Goal: Transaction & Acquisition: Book appointment/travel/reservation

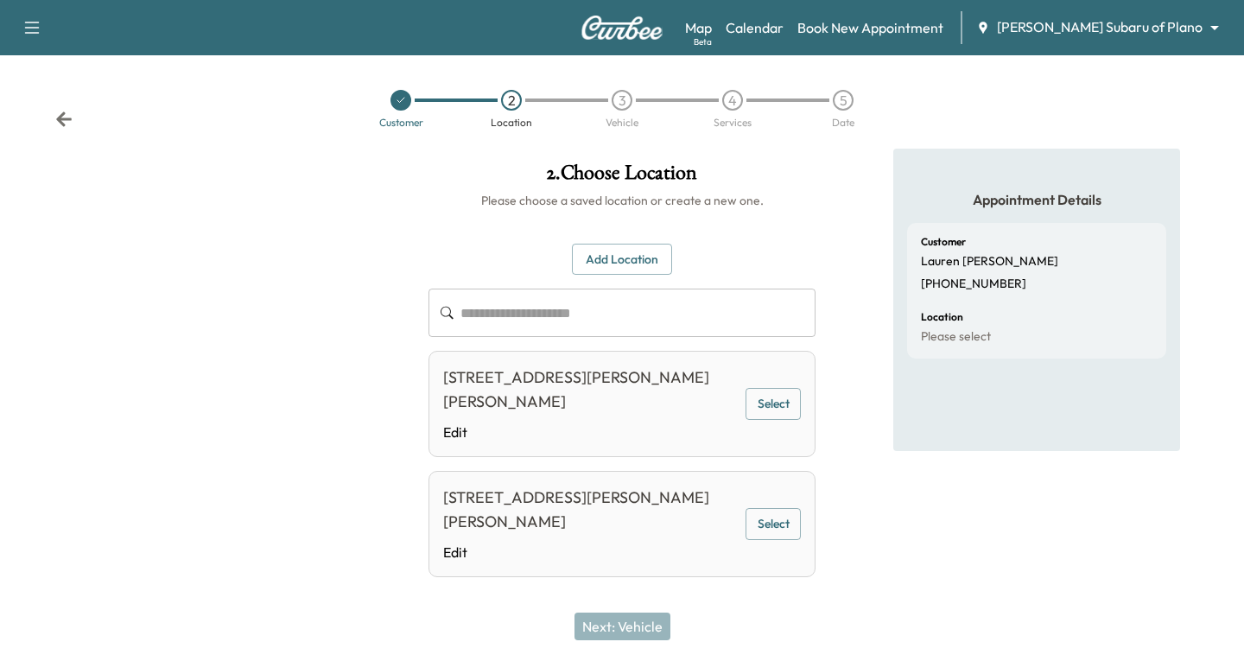
click at [1199, 23] on body "**********" at bounding box center [622, 330] width 1244 height 661
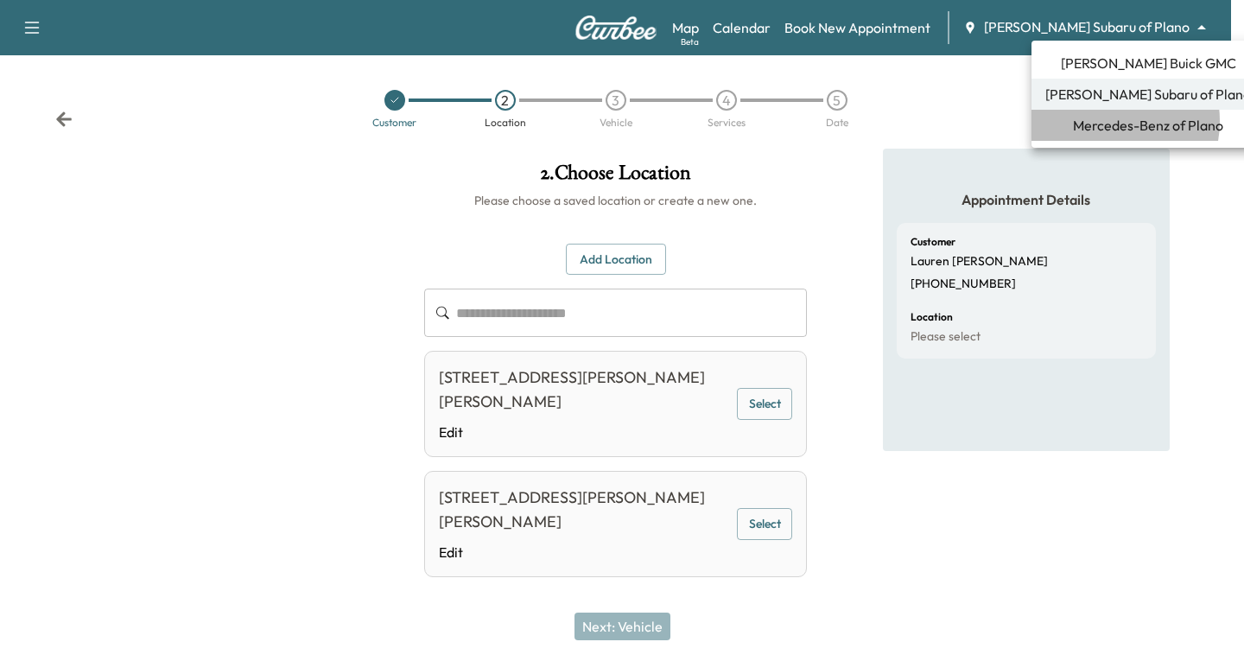
click at [1101, 121] on span "Mercedes-Benz of Plano" at bounding box center [1148, 125] width 150 height 21
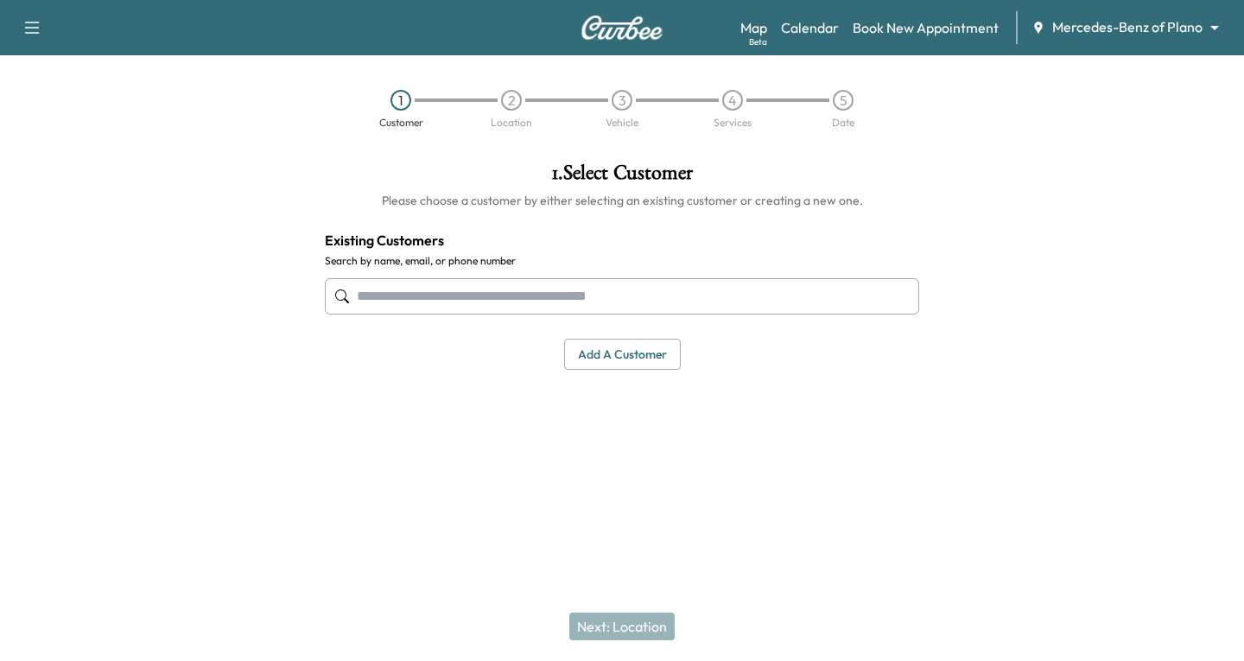
click at [365, 303] on input "text" at bounding box center [622, 296] width 594 height 36
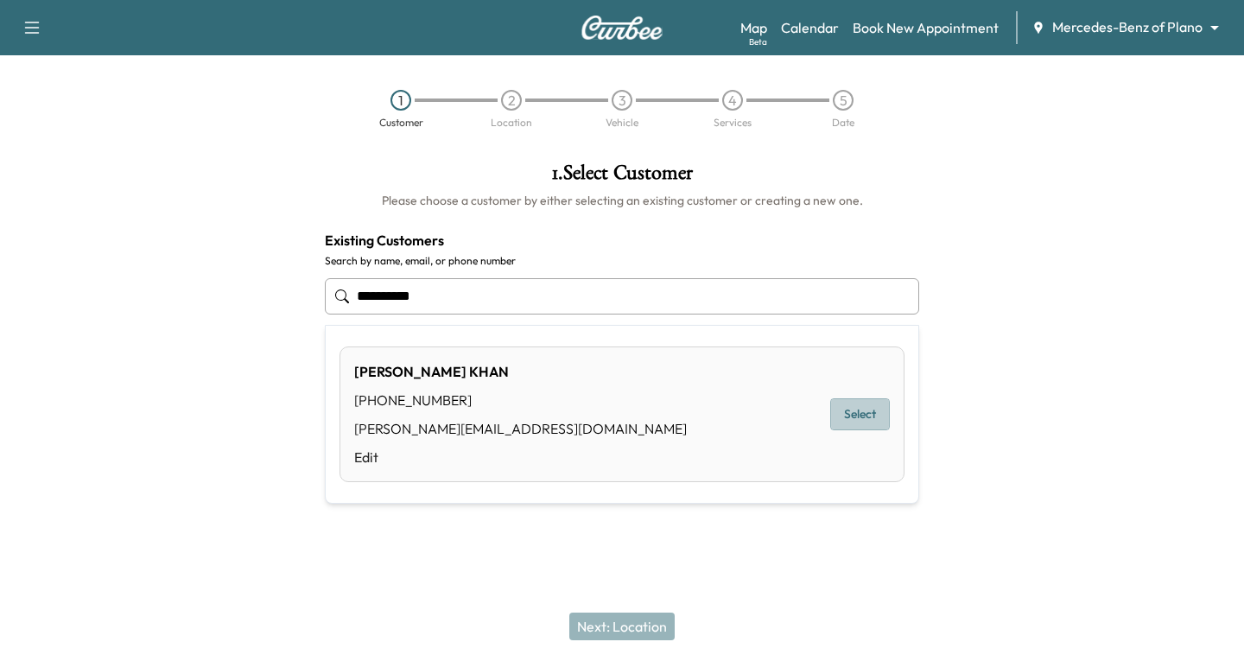
click at [854, 409] on button "Select" at bounding box center [860, 414] width 60 height 32
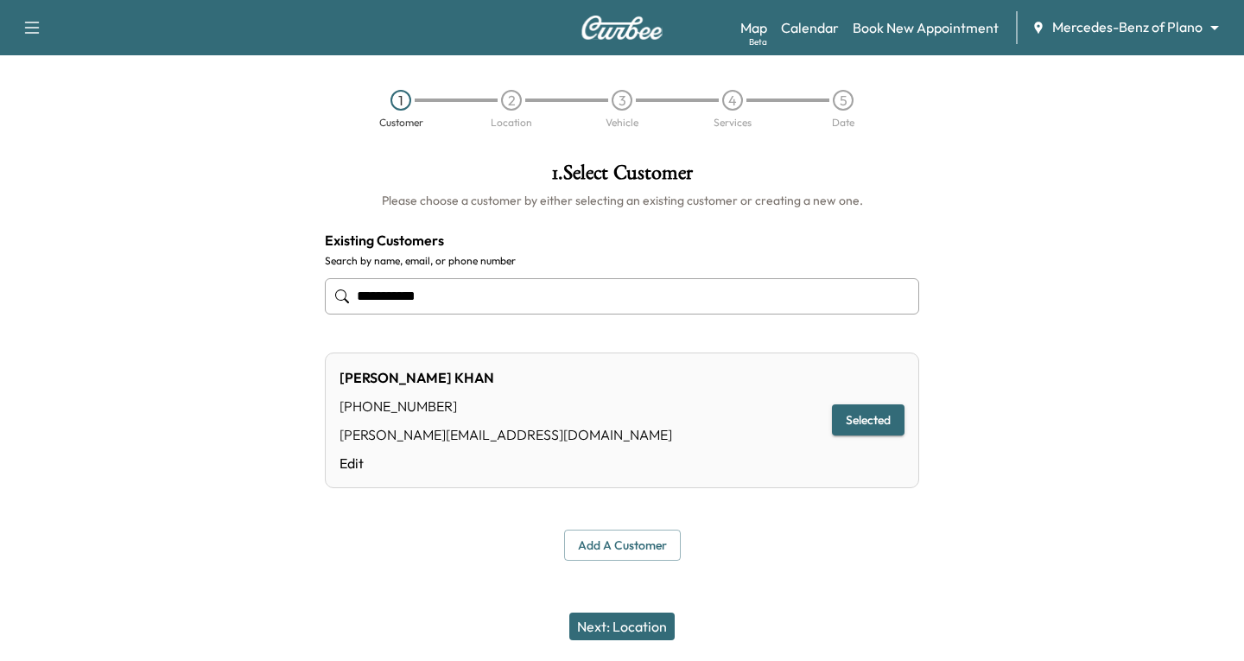
type input "**********"
click at [605, 625] on button "Next: Location" at bounding box center [621, 626] width 105 height 28
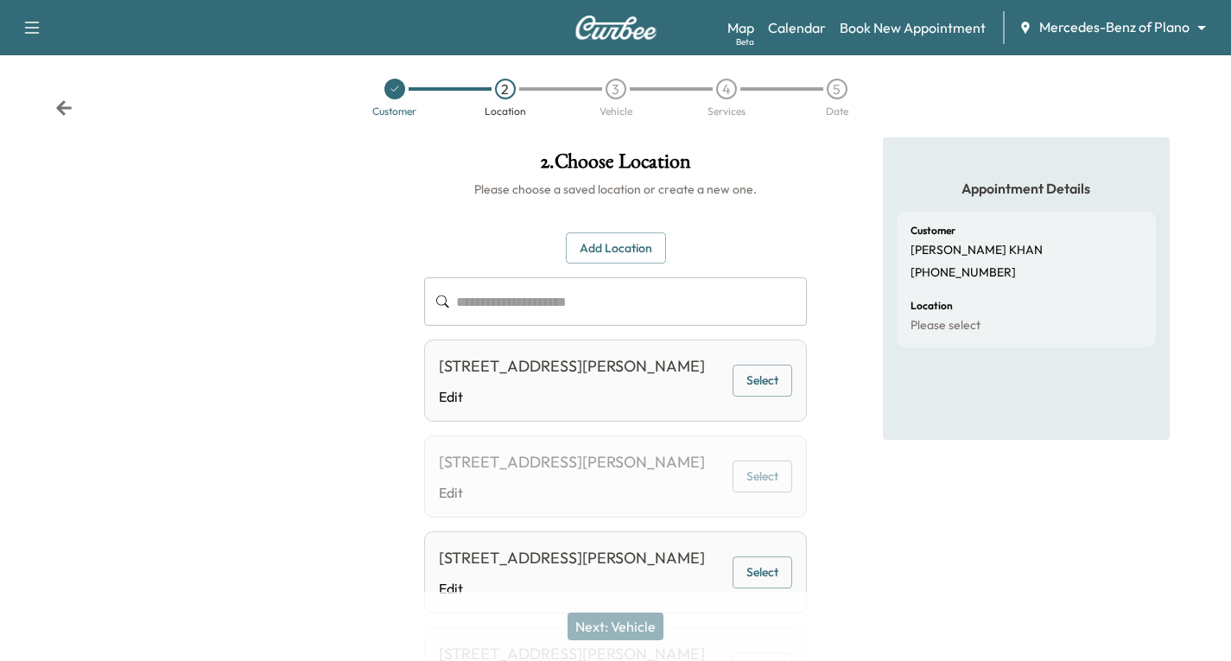
scroll to position [86, 0]
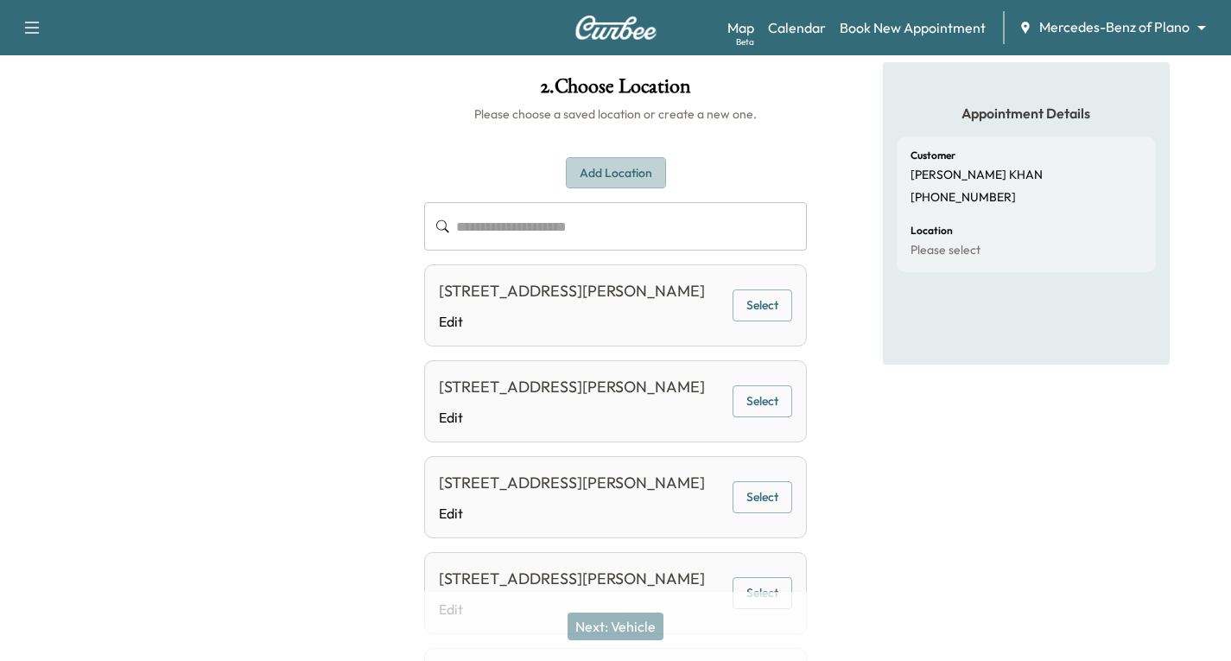
click at [601, 167] on button "Add Location" at bounding box center [616, 173] width 100 height 32
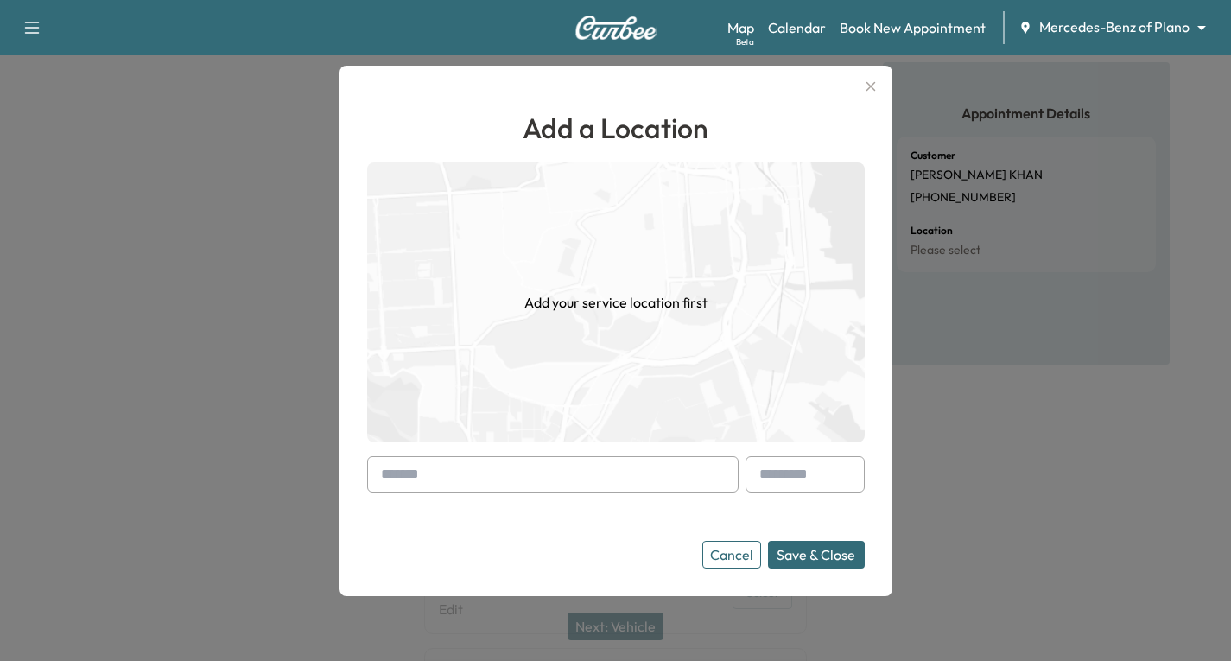
click at [403, 471] on input "text" at bounding box center [552, 474] width 371 height 36
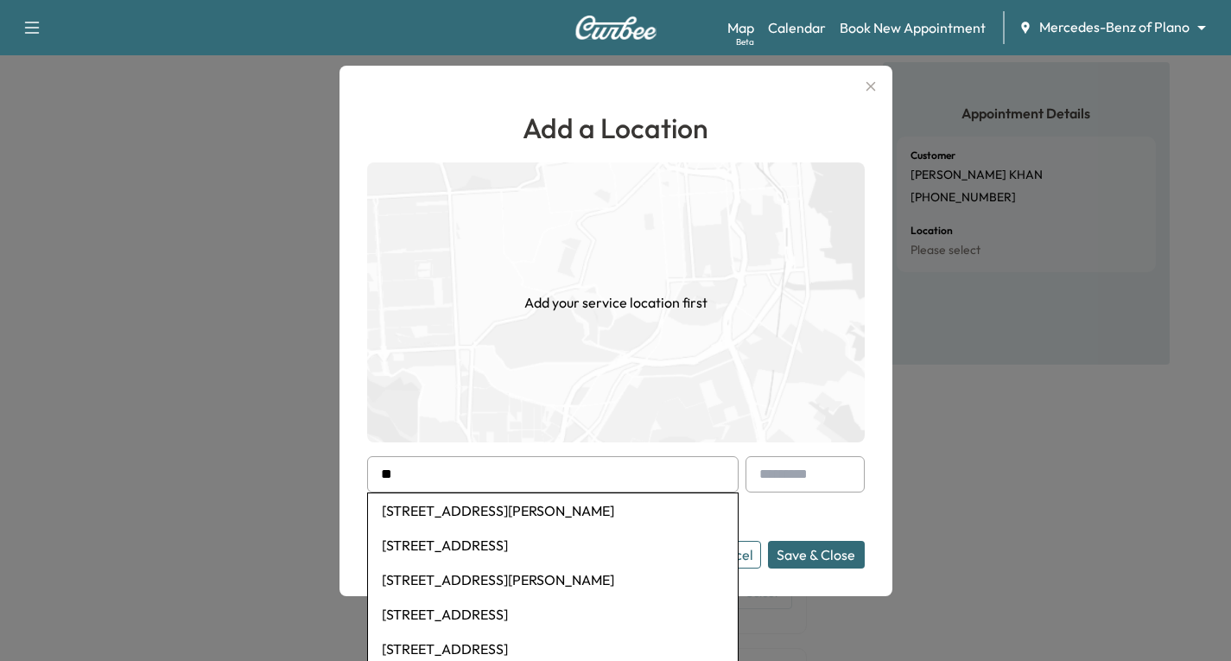
type input "*"
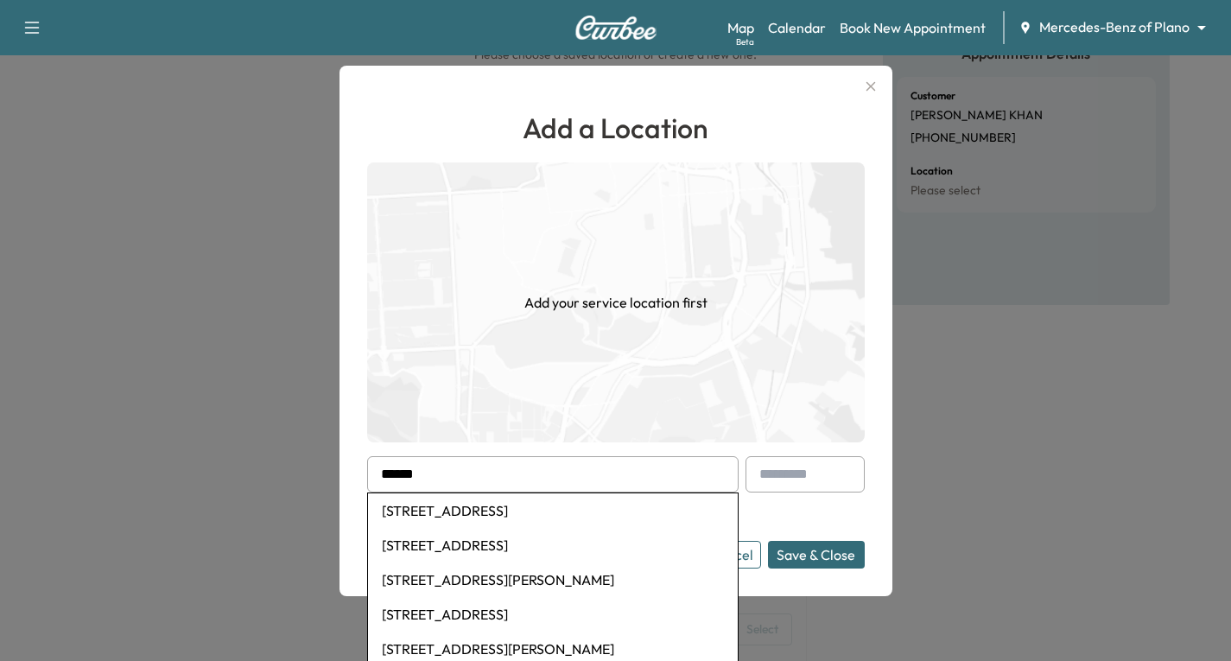
scroll to position [173, 0]
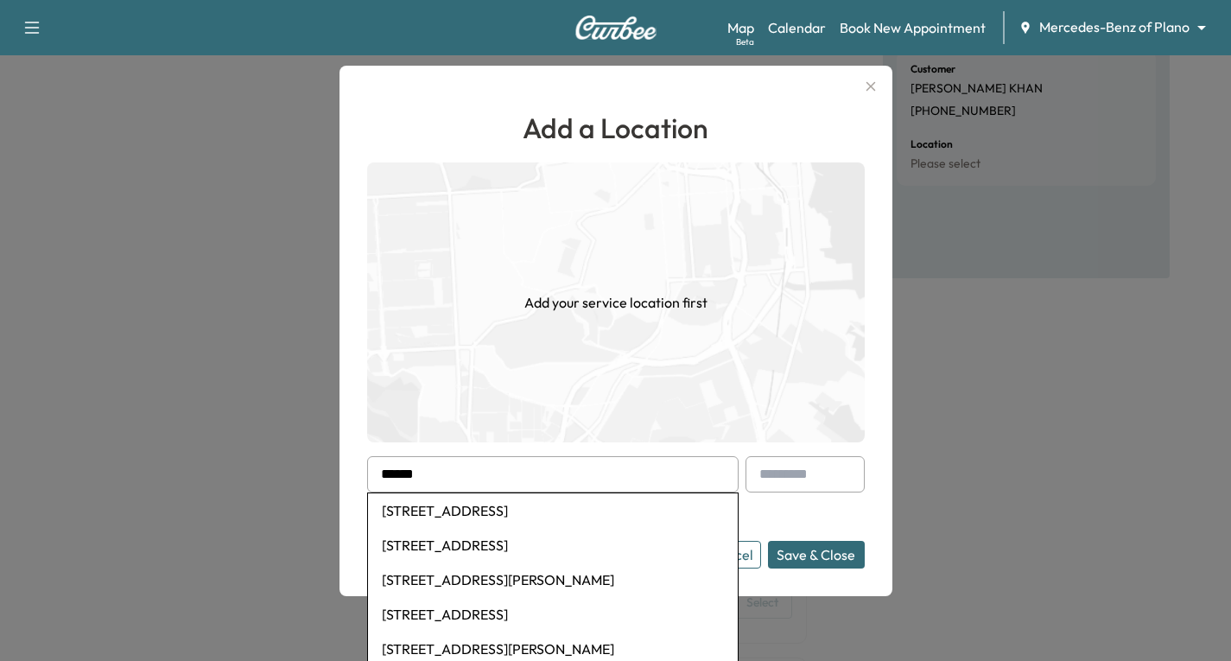
click at [448, 641] on li "[STREET_ADDRESS][PERSON_NAME]" at bounding box center [553, 648] width 370 height 35
type input "**********"
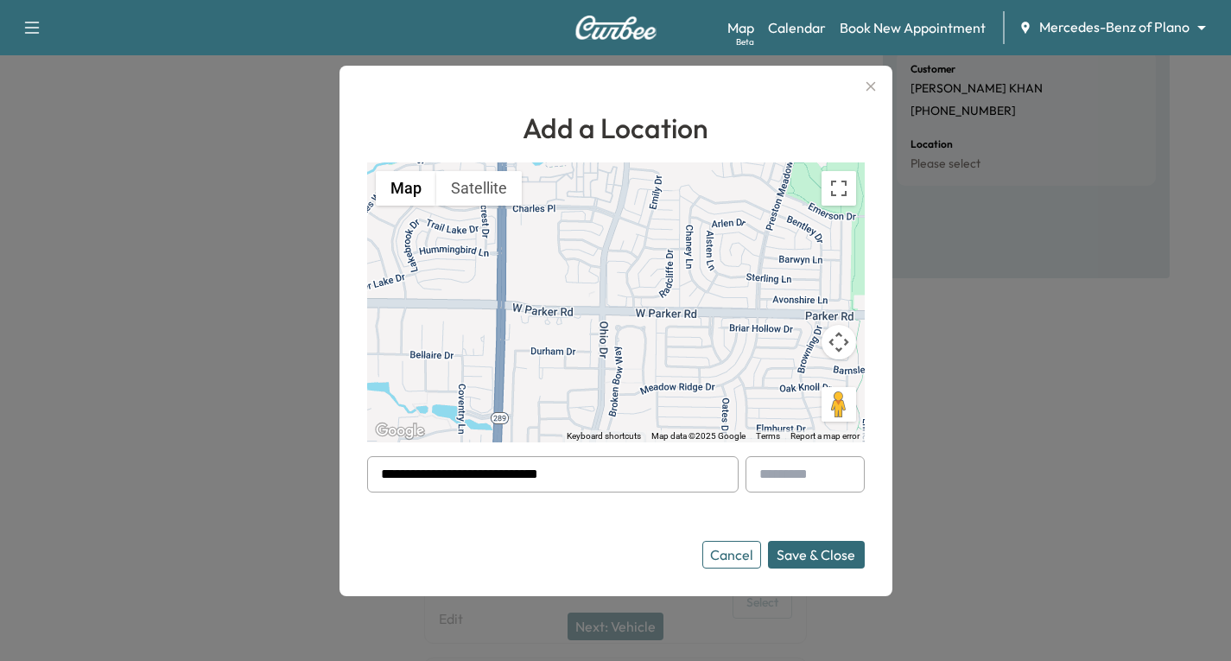
click at [796, 550] on button "Save & Close" at bounding box center [816, 555] width 97 height 28
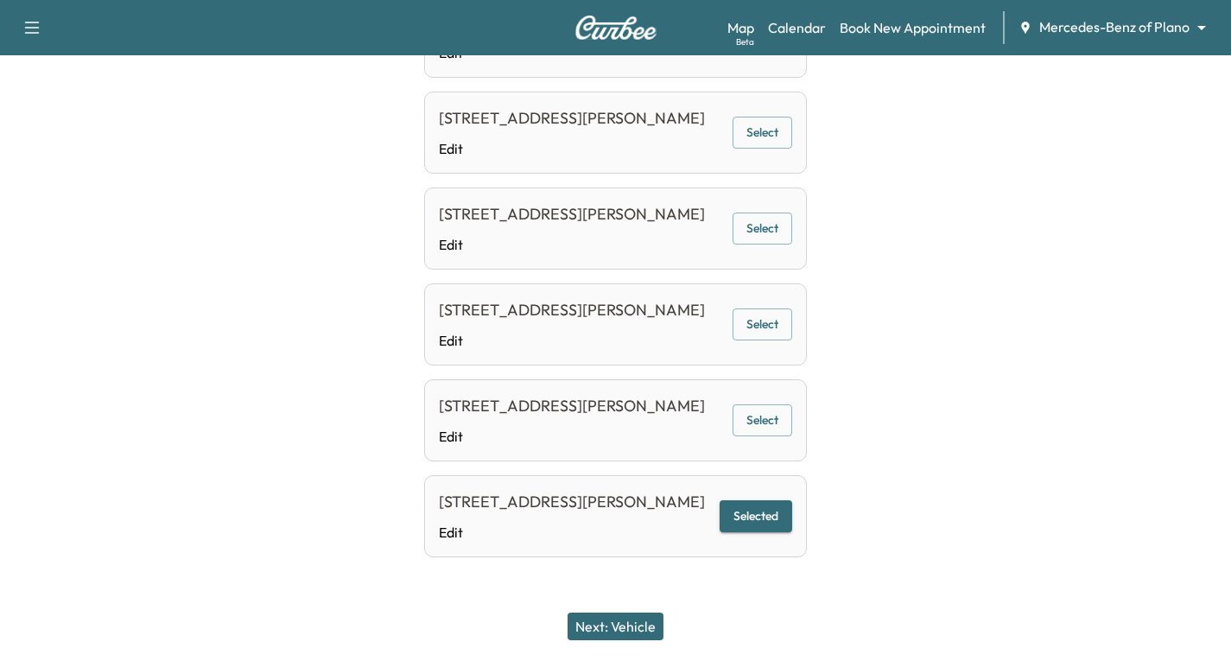
scroll to position [475, 0]
click at [765, 515] on button "Selected" at bounding box center [756, 516] width 73 height 32
click at [611, 625] on button "Next: Vehicle" at bounding box center [616, 626] width 96 height 28
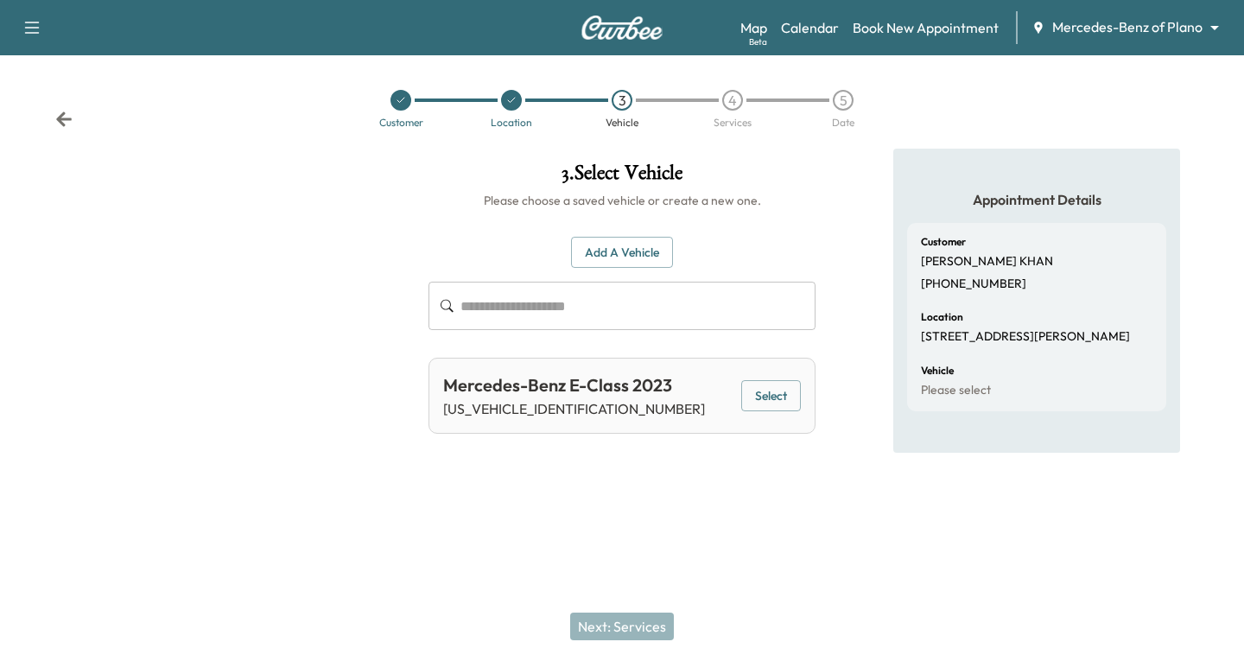
click at [763, 398] on button "Select" at bounding box center [771, 396] width 60 height 32
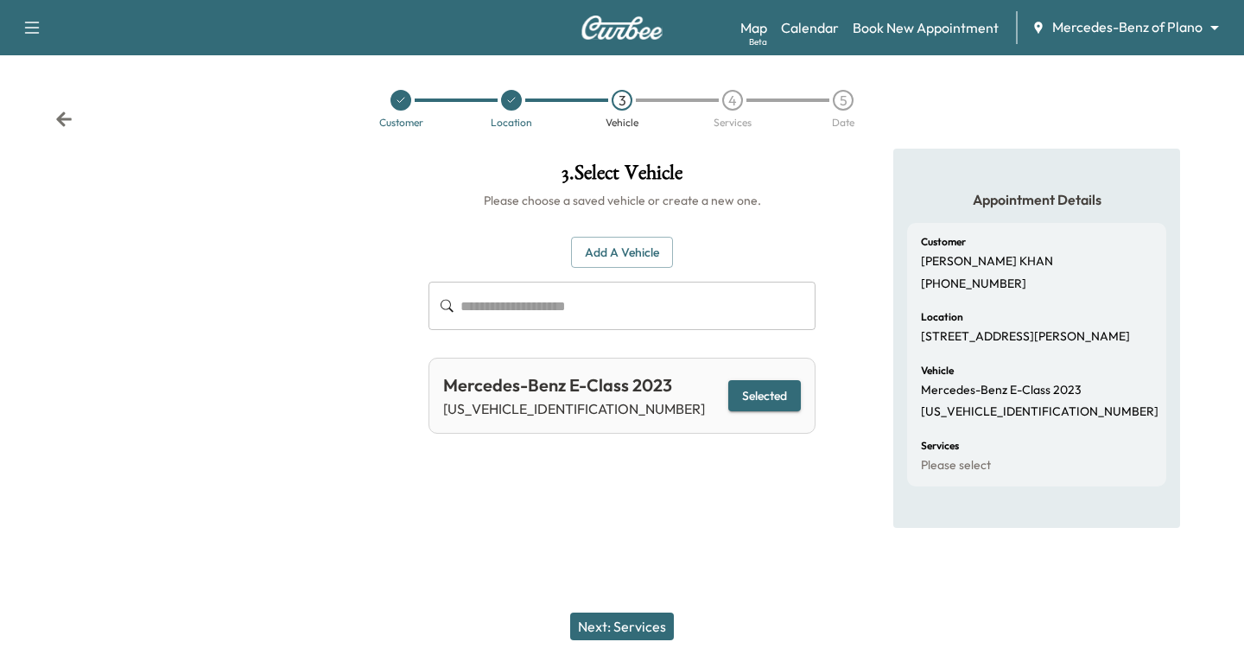
click at [637, 624] on button "Next: Services" at bounding box center [622, 626] width 104 height 28
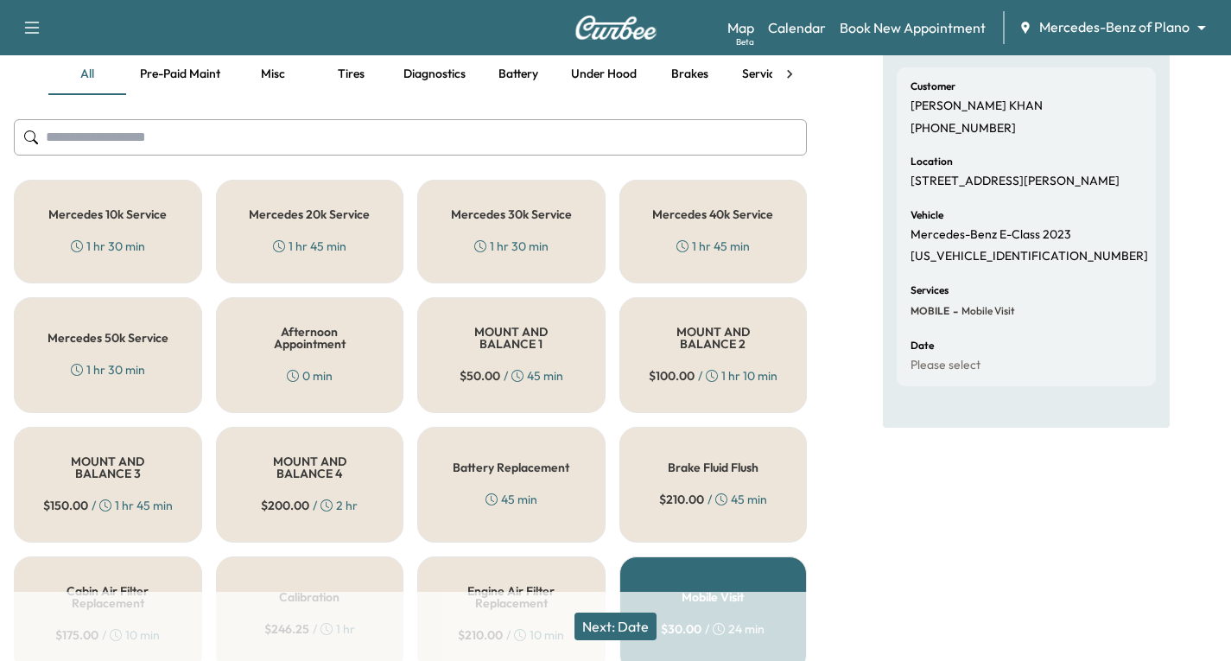
scroll to position [86, 0]
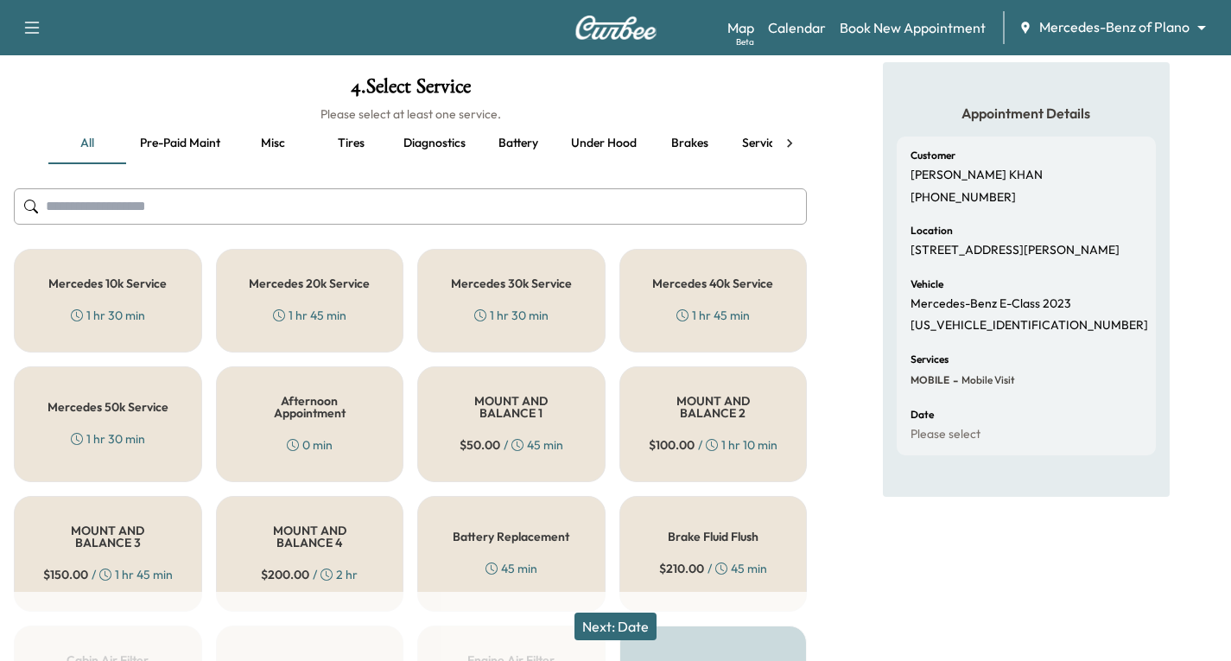
click at [340, 293] on div "Mercedes 20k Service 1 hr 45 min" at bounding box center [310, 301] width 188 height 104
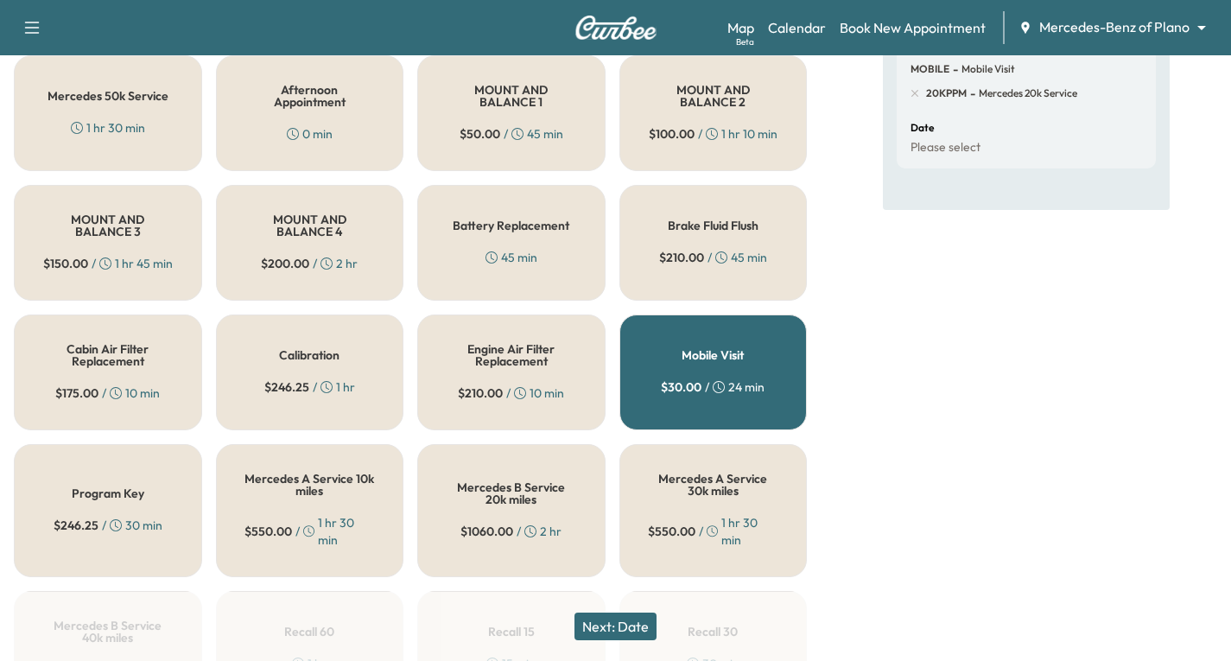
scroll to position [432, 0]
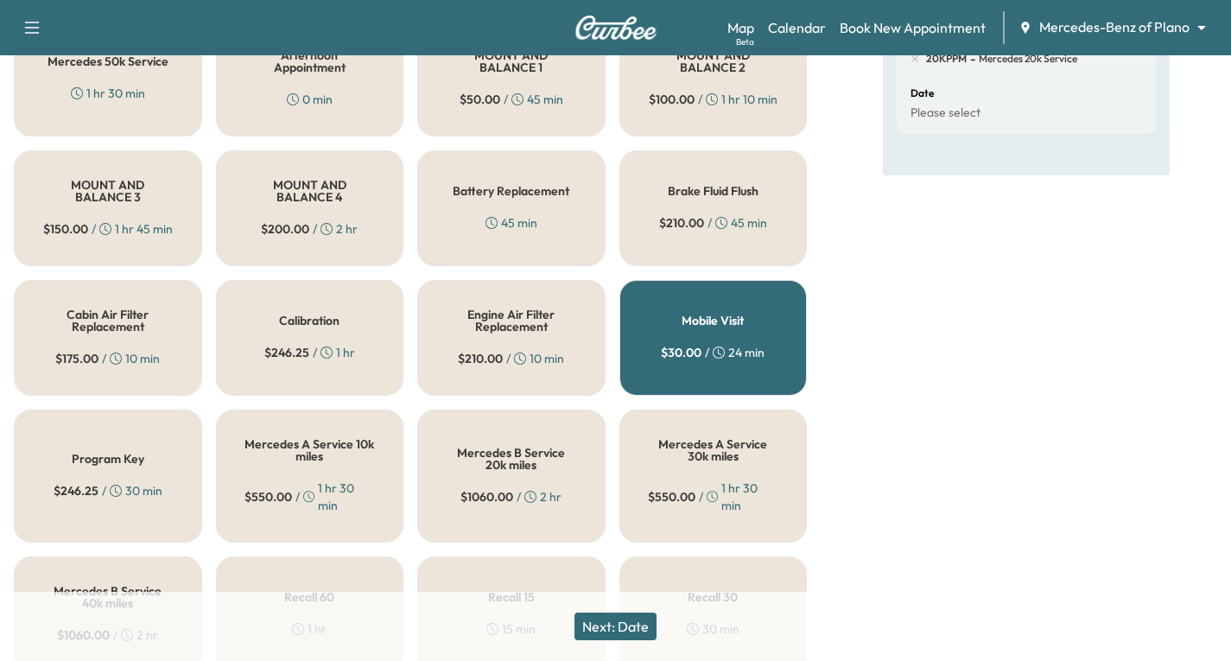
click at [614, 627] on button "Next: Date" at bounding box center [615, 626] width 82 height 28
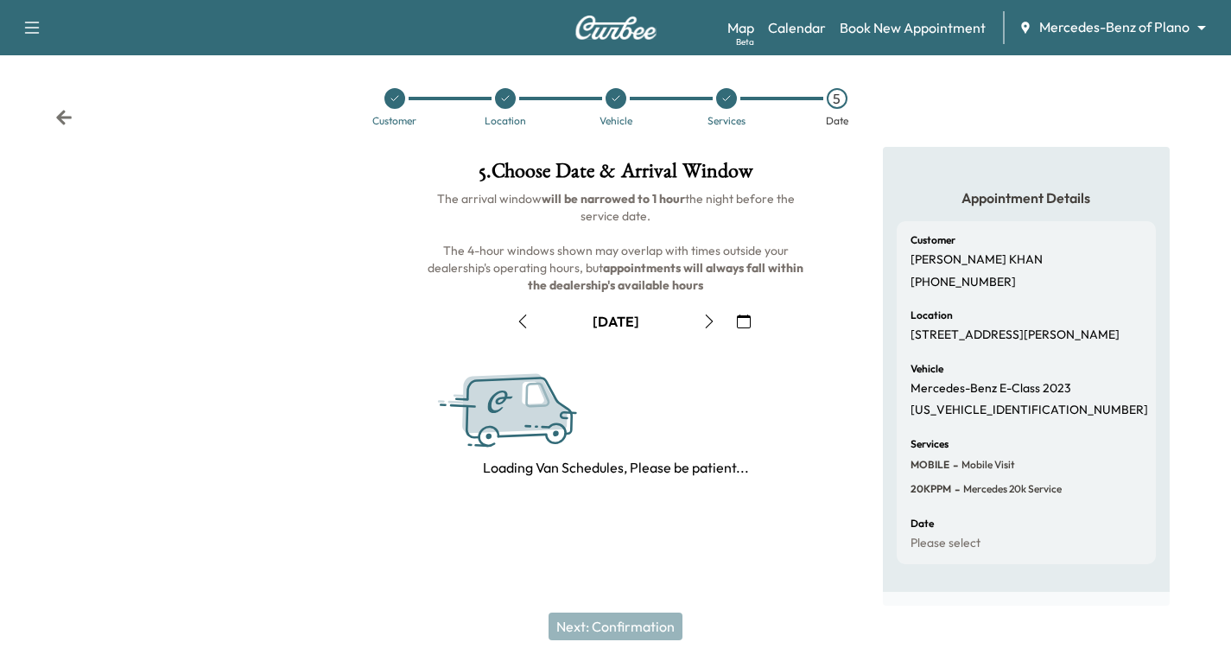
scroll to position [204, 0]
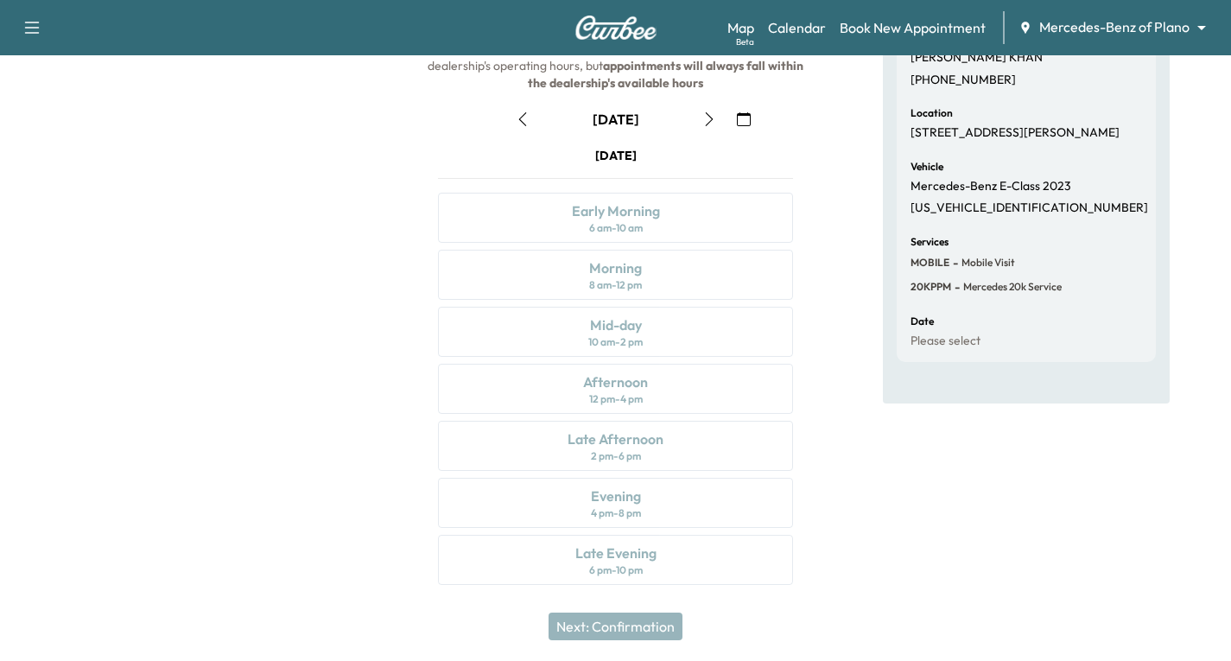
click at [738, 117] on icon "button" at bounding box center [744, 119] width 14 height 14
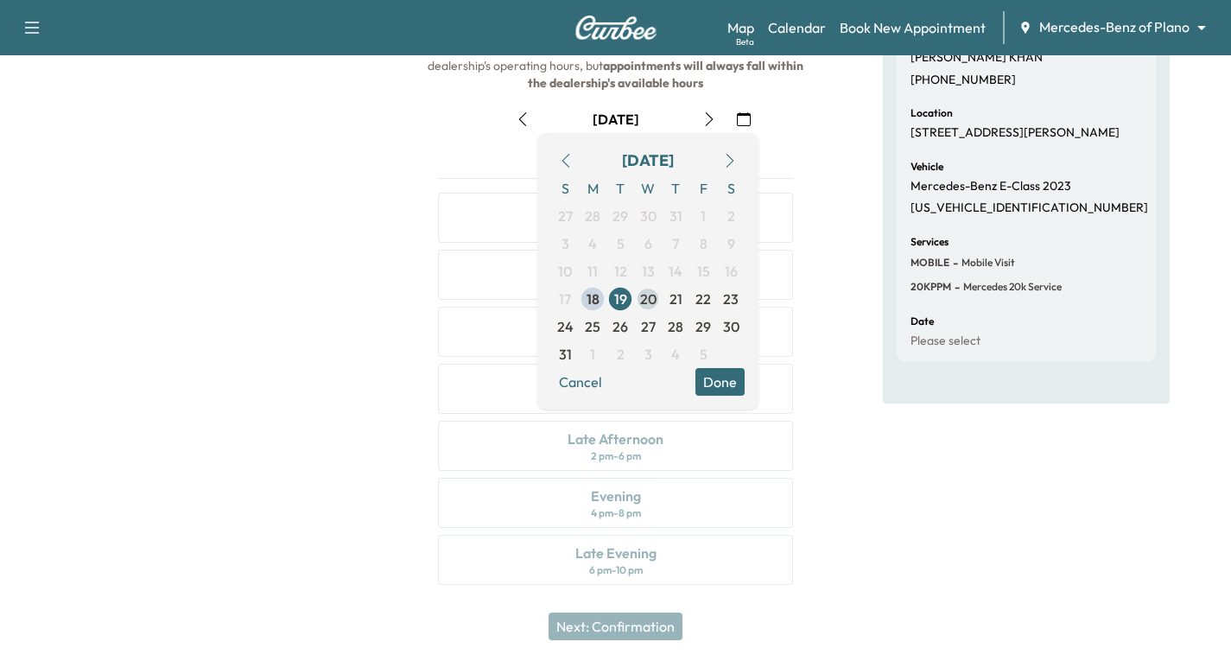
click at [647, 301] on span "20" at bounding box center [648, 299] width 16 height 21
click at [718, 379] on button "Done" at bounding box center [719, 382] width 49 height 28
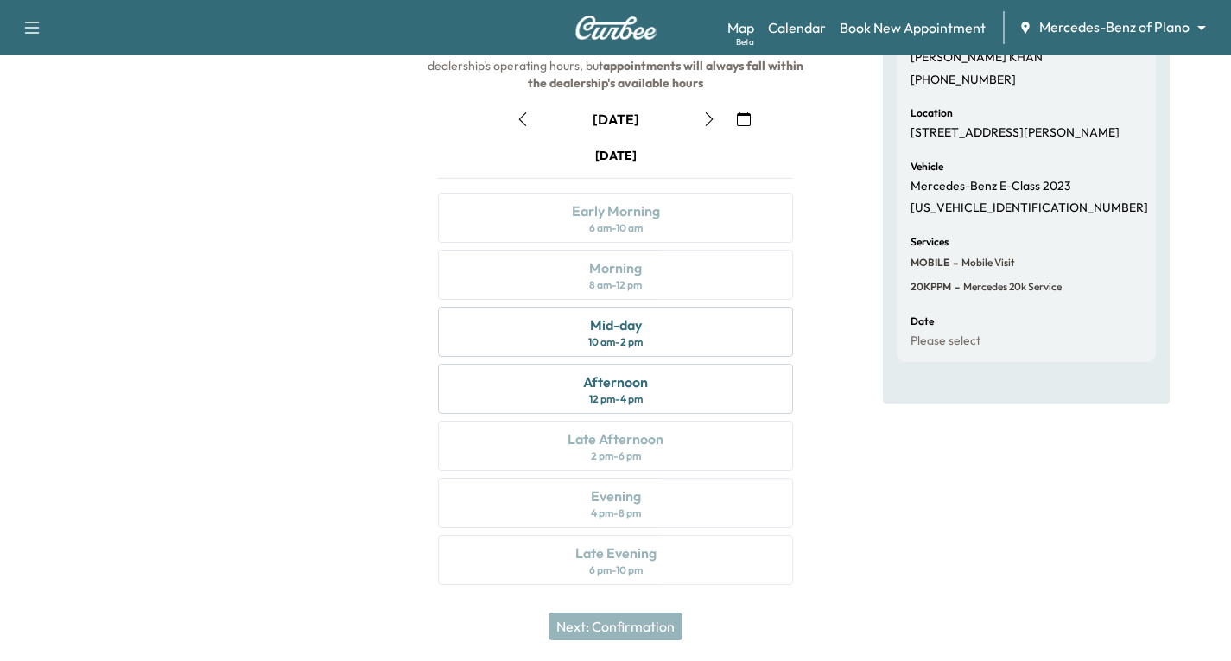
click at [704, 117] on icon "button" at bounding box center [709, 119] width 14 height 14
click at [709, 119] on icon "button" at bounding box center [709, 119] width 14 height 14
click at [521, 117] on icon "button" at bounding box center [522, 119] width 8 height 14
click at [648, 397] on div "Afternoon 12 pm - 4 pm" at bounding box center [615, 389] width 355 height 50
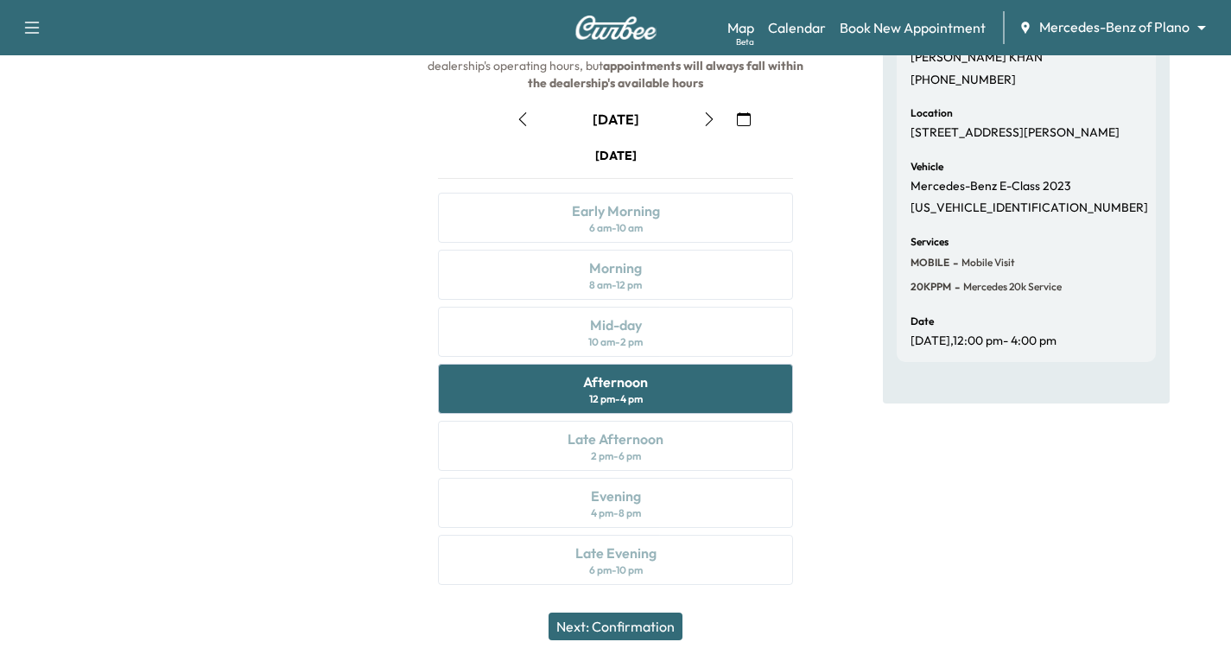
click at [646, 630] on button "Next: Confirmation" at bounding box center [616, 626] width 134 height 28
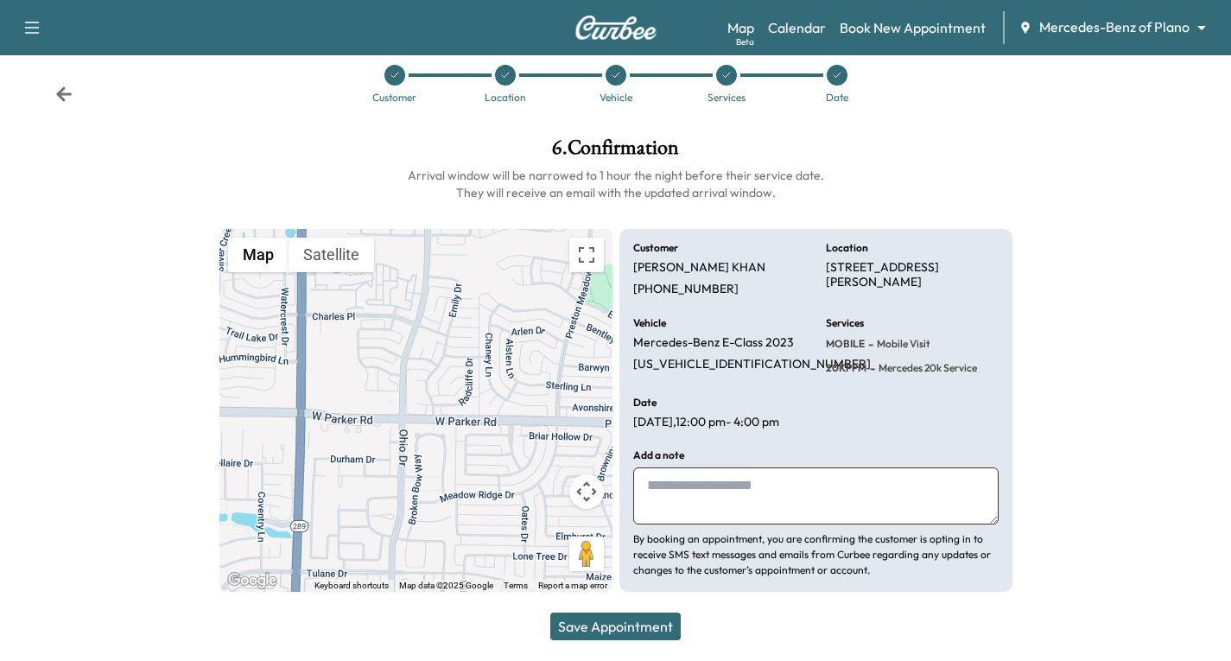
click at [654, 617] on button "Save Appointment" at bounding box center [615, 626] width 130 height 28
